Goal: Information Seeking & Learning: Learn about a topic

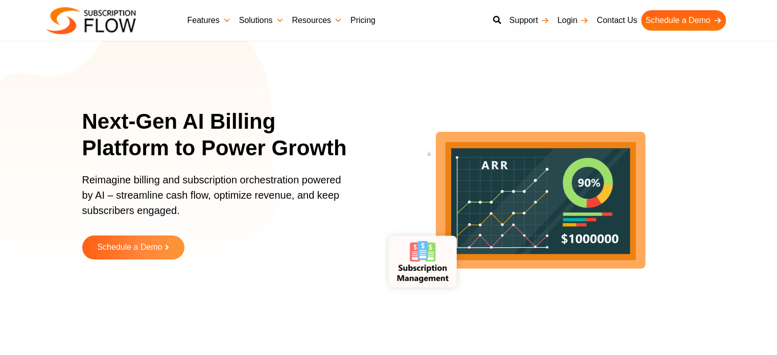
click at [368, 19] on link "Pricing" at bounding box center [363, 20] width 33 height 20
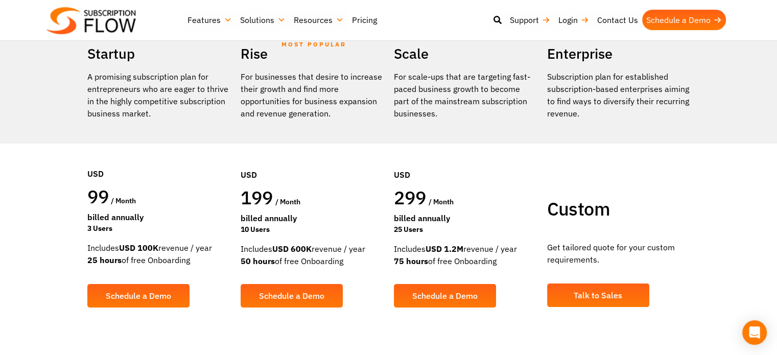
scroll to position [102, 0]
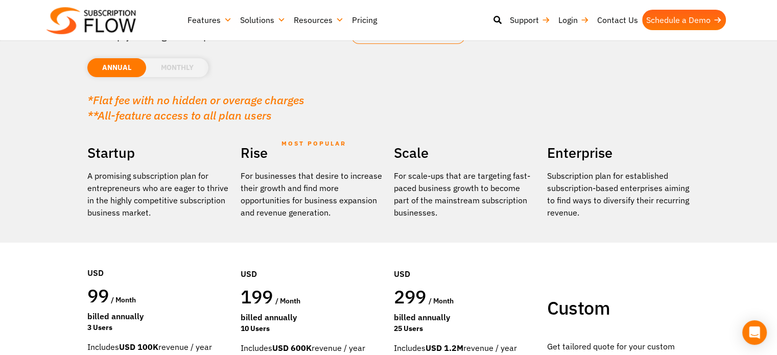
click at [181, 64] on li "MONTHLY" at bounding box center [177, 67] width 62 height 19
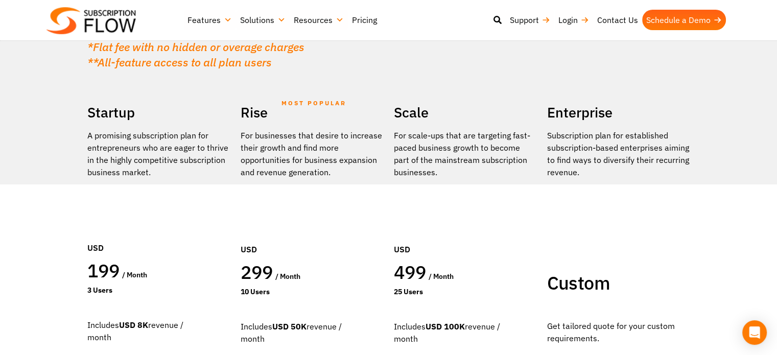
scroll to position [256, 0]
